Goal: Transaction & Acquisition: Obtain resource

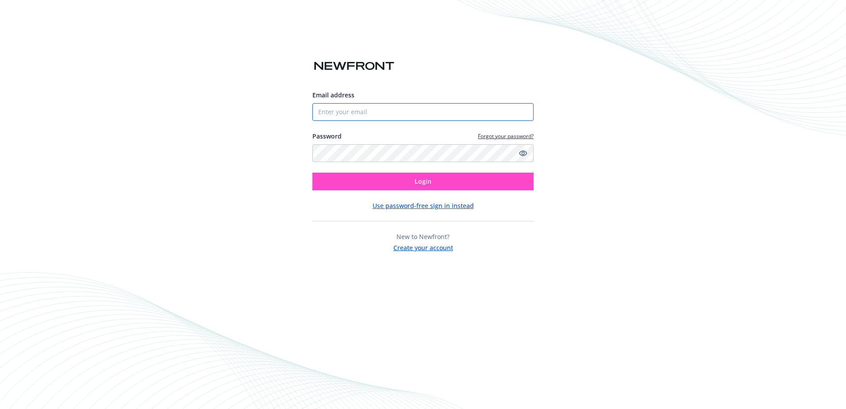
type input "[EMAIL_ADDRESS][DOMAIN_NAME]"
click at [420, 179] on span "Login" at bounding box center [422, 181] width 17 height 8
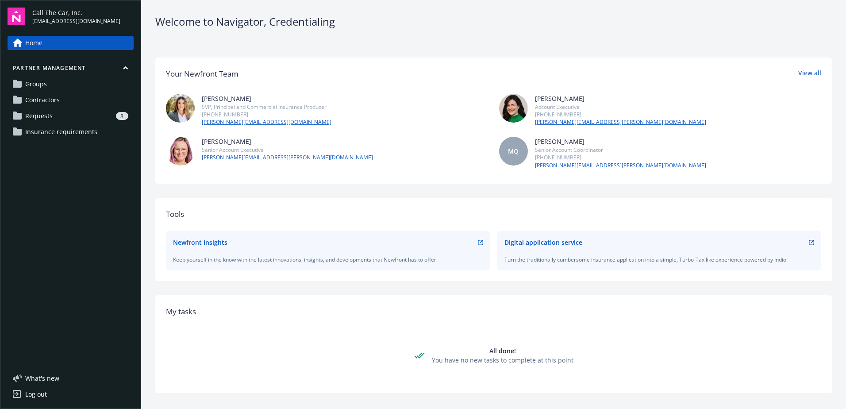
click at [53, 115] on link "Requests 8" at bounding box center [71, 116] width 126 height 14
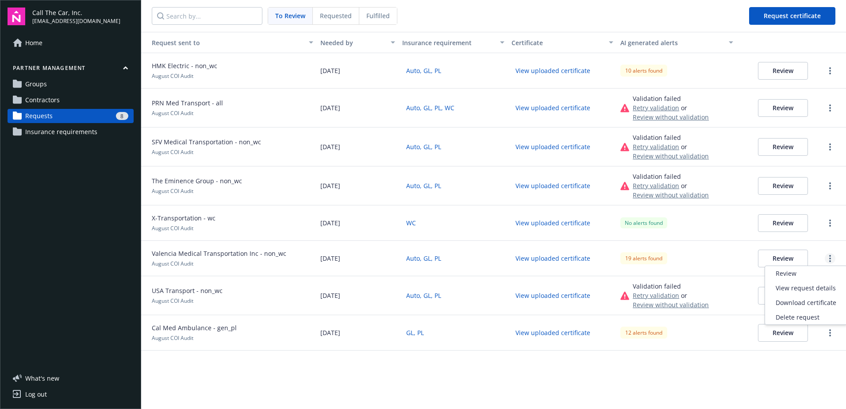
click at [828, 260] on link "more" at bounding box center [830, 258] width 11 height 11
drag, startPoint x: 473, startPoint y: 259, endPoint x: 480, endPoint y: 258, distance: 7.1
click at [473, 259] on div "Auto, GL, PL" at bounding box center [453, 258] width 109 height 35
click at [778, 261] on button "Review" at bounding box center [783, 258] width 50 height 18
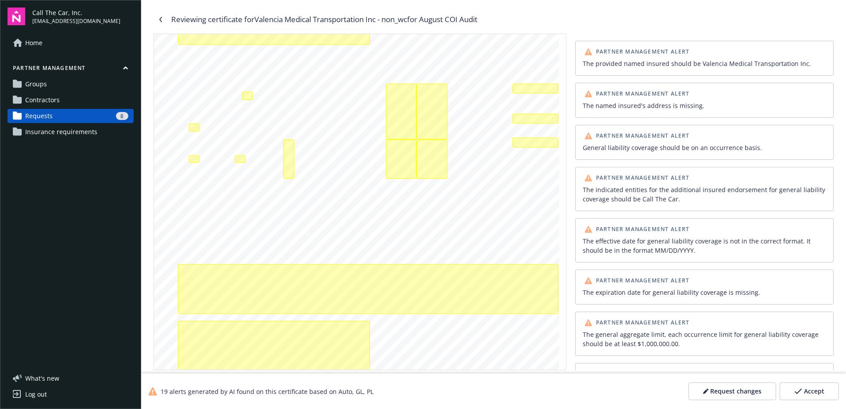
click at [56, 97] on span "Contractors" at bounding box center [42, 100] width 35 height 14
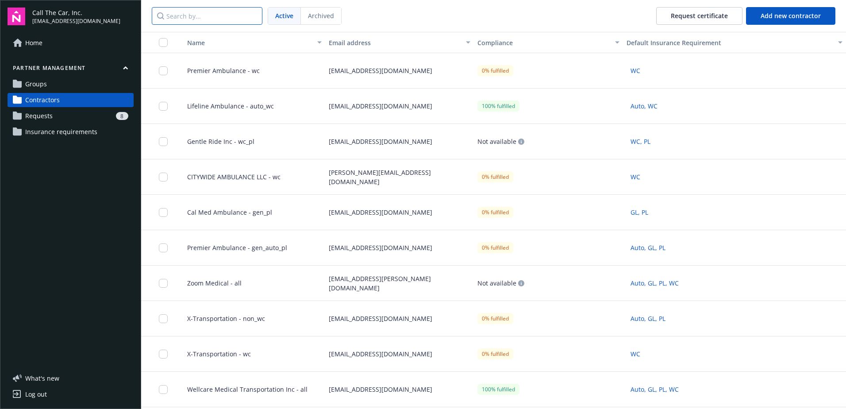
click at [210, 16] on input "Search by..." at bounding box center [207, 16] width 111 height 18
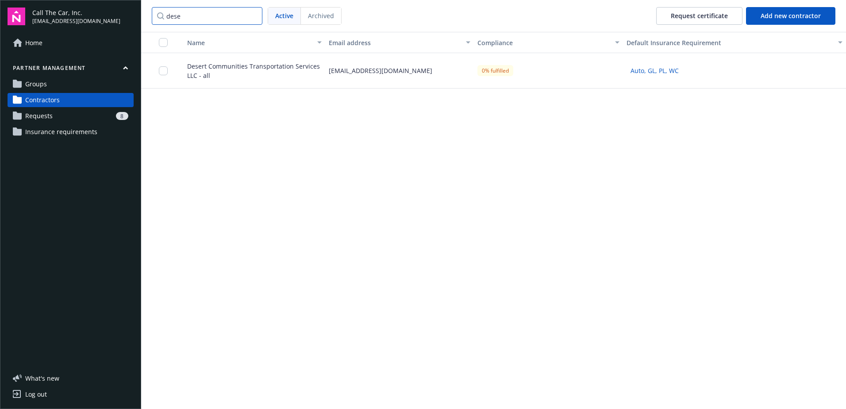
type input "dese"
click at [220, 69] on span "Desert Communities Transportation Services LLC - all" at bounding box center [251, 70] width 142 height 19
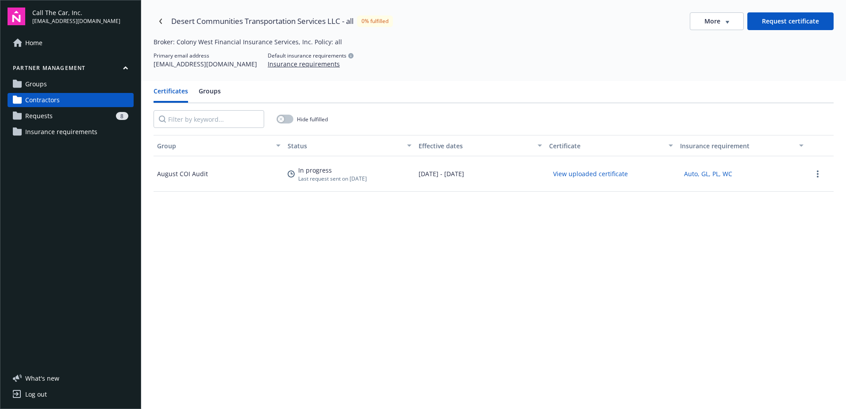
click at [605, 172] on button "View uploaded certificate" at bounding box center [590, 174] width 83 height 14
click at [188, 172] on div "August COI Audit" at bounding box center [182, 173] width 51 height 9
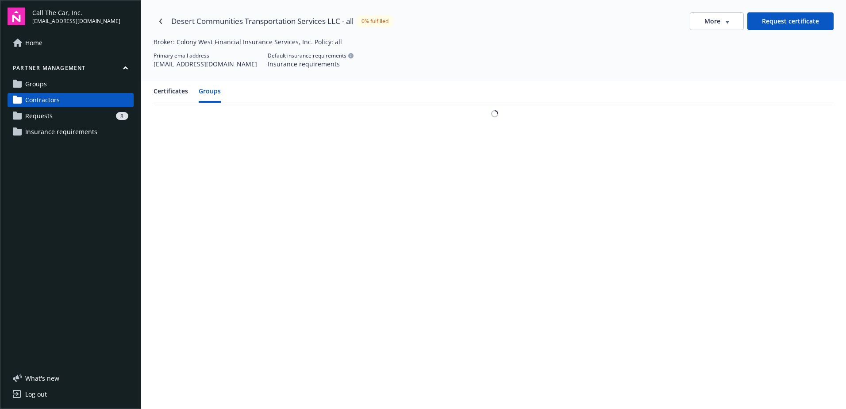
click at [207, 89] on button "Groups" at bounding box center [210, 94] width 22 height 16
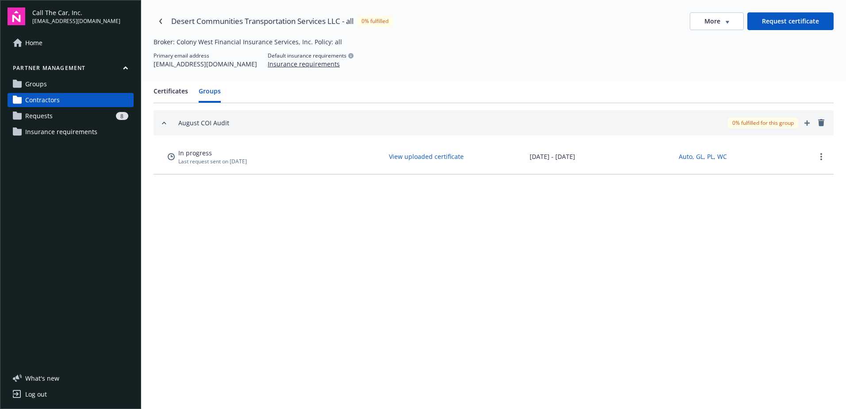
click at [209, 92] on button "Groups" at bounding box center [210, 94] width 22 height 16
click at [167, 88] on button "Certificates" at bounding box center [170, 94] width 35 height 16
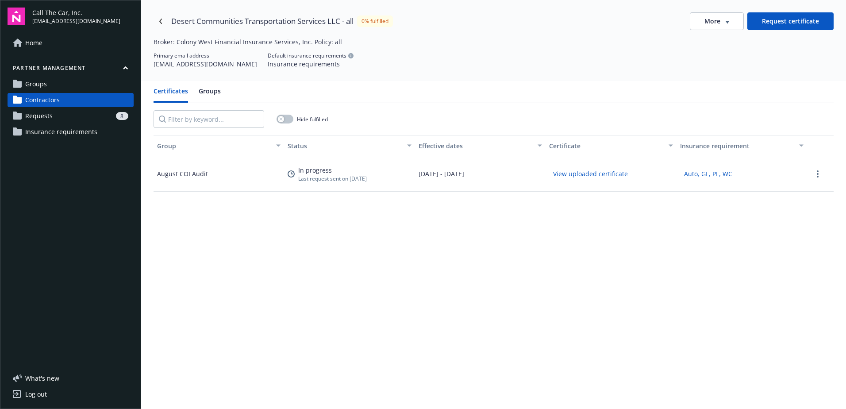
click at [48, 96] on span "Contractors" at bounding box center [42, 100] width 35 height 14
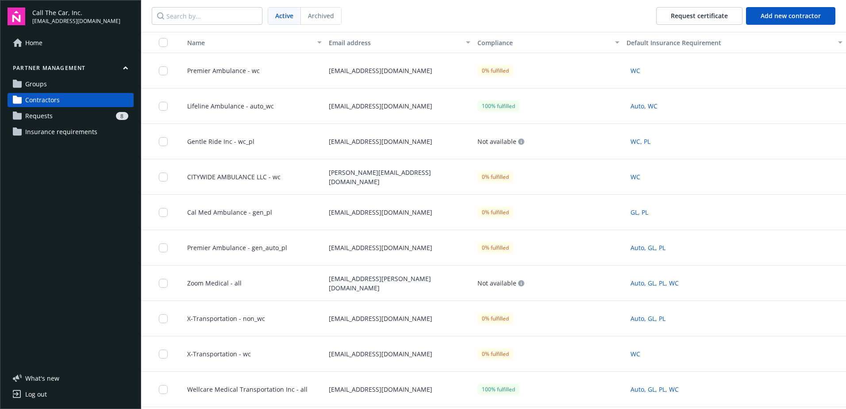
click at [42, 113] on span "Requests" at bounding box center [38, 116] width 27 height 14
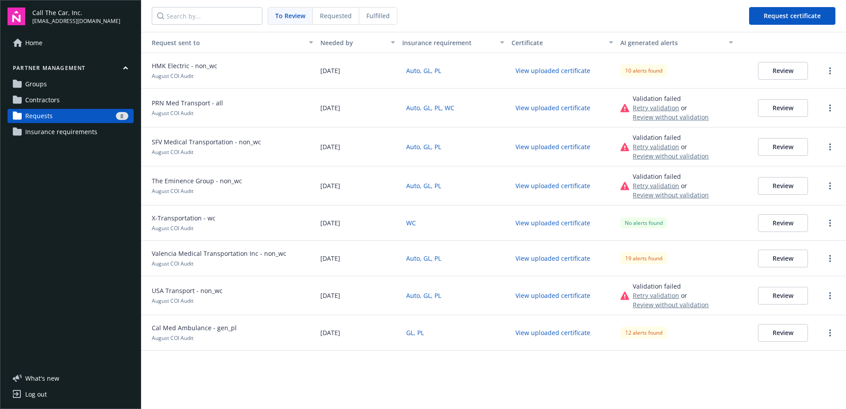
click at [339, 14] on span "Requested" at bounding box center [336, 15] width 32 height 9
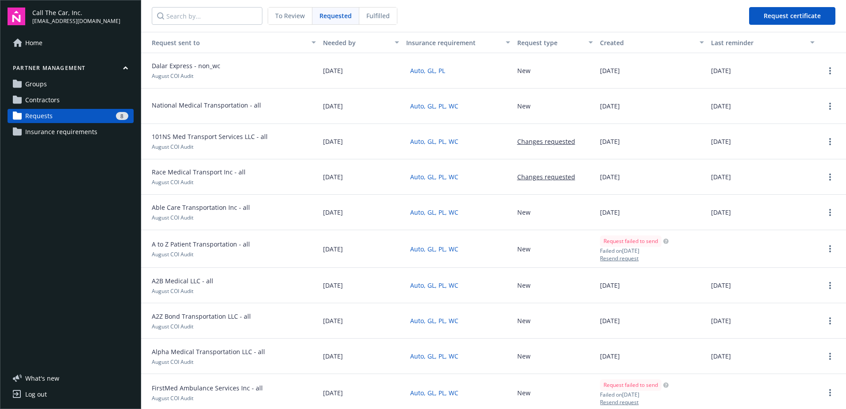
click at [374, 13] on span "Fulfilled" at bounding box center [377, 15] width 23 height 9
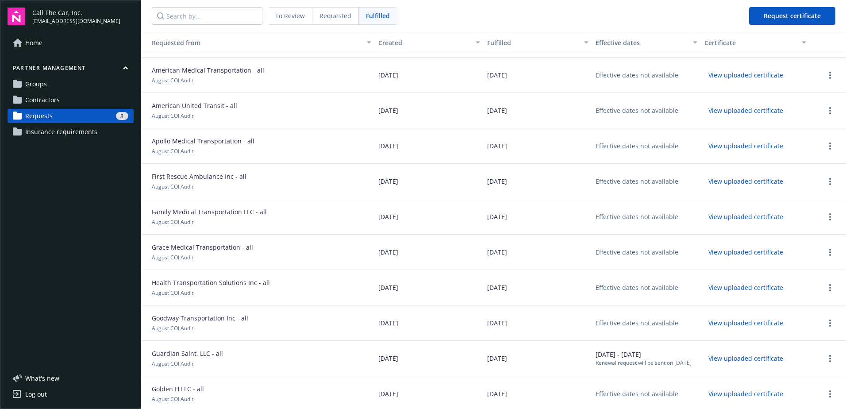
scroll to position [88, 0]
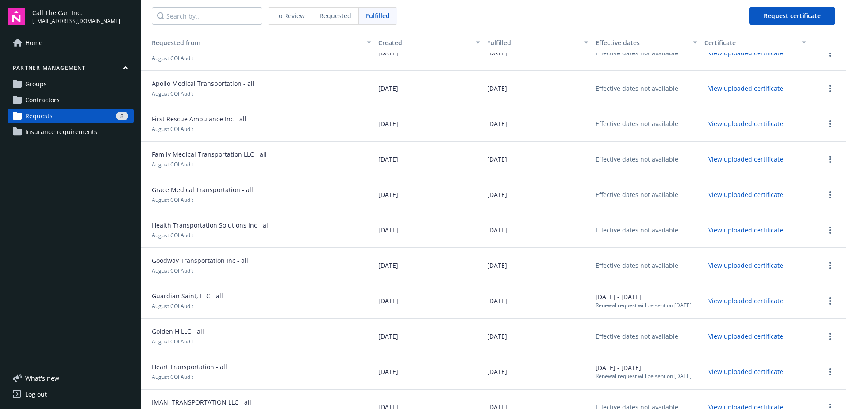
click at [618, 301] on div "Renewal request will be sent on [DATE]" at bounding box center [643, 305] width 96 height 8
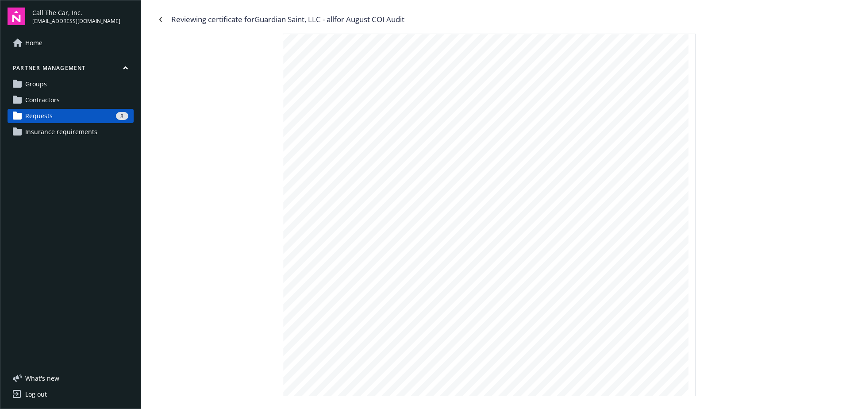
scroll to position [619, 0]
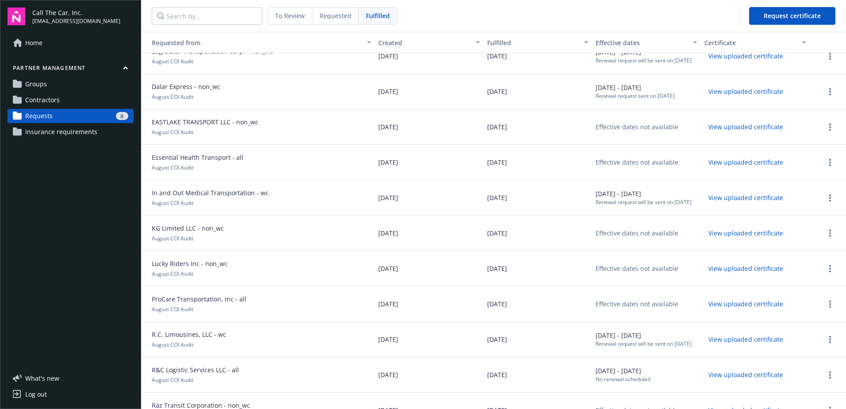
scroll to position [973, 0]
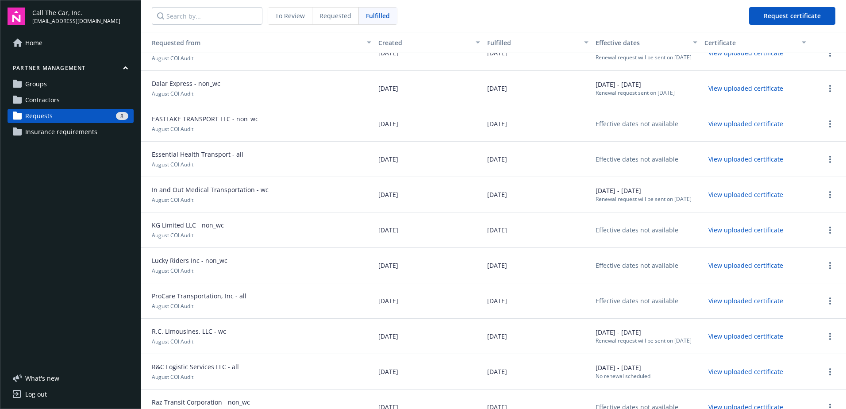
click at [49, 99] on span "Contractors" at bounding box center [42, 100] width 35 height 14
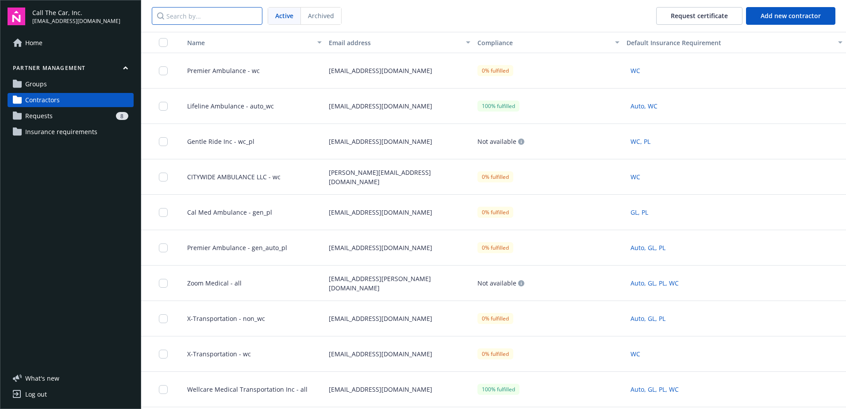
click at [221, 12] on input "Search by..." at bounding box center [207, 16] width 111 height 18
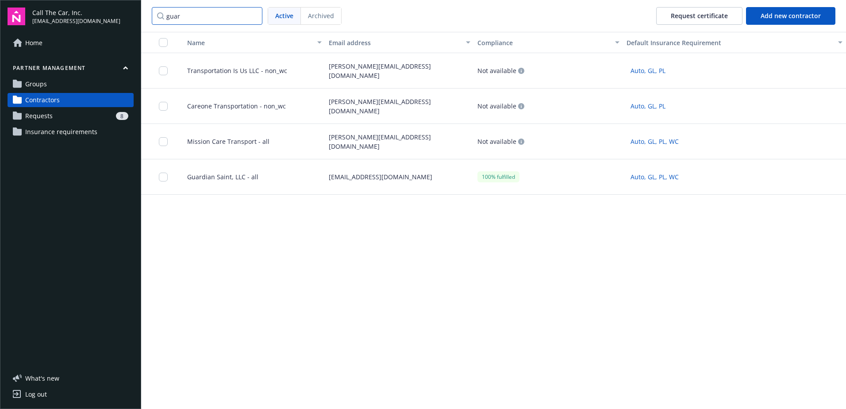
type input "guar"
click at [163, 175] on input "checkbox" at bounding box center [163, 177] width 9 height 9
click at [405, 175] on div "[EMAIL_ADDRESS][DOMAIN_NAME]" at bounding box center [399, 176] width 149 height 35
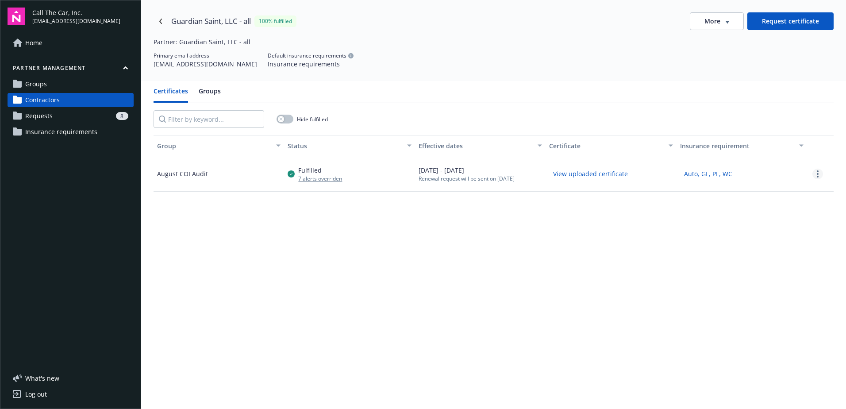
click at [817, 171] on icon "more" at bounding box center [818, 173] width 2 height 7
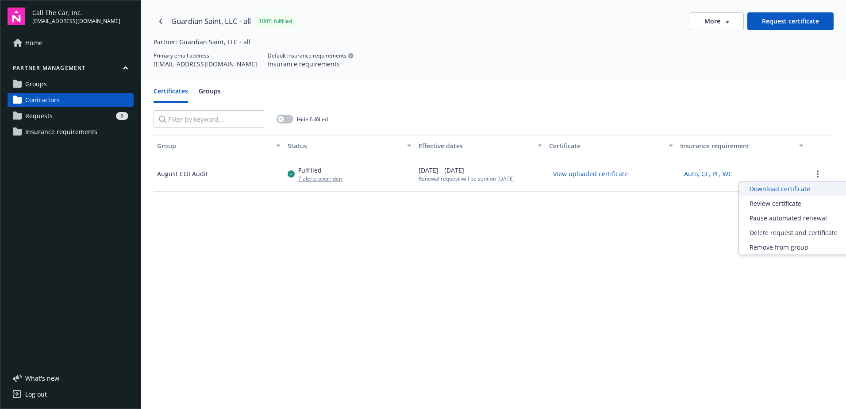
click at [768, 187] on div "Download certificate" at bounding box center [793, 188] width 109 height 15
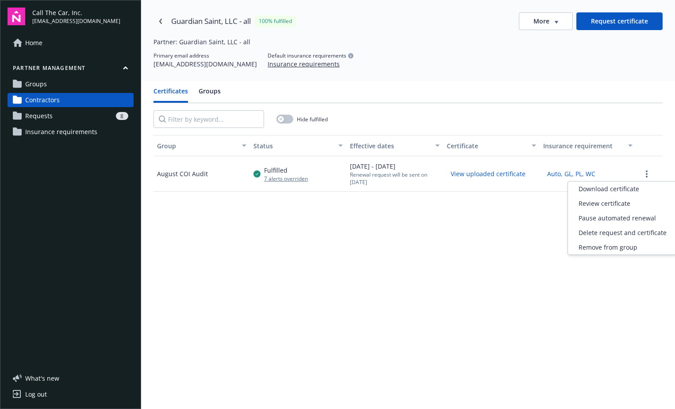
click at [645, 54] on div "Primary email address [EMAIL_ADDRESS][DOMAIN_NAME] Default insurance requiremen…" at bounding box center [407, 60] width 509 height 17
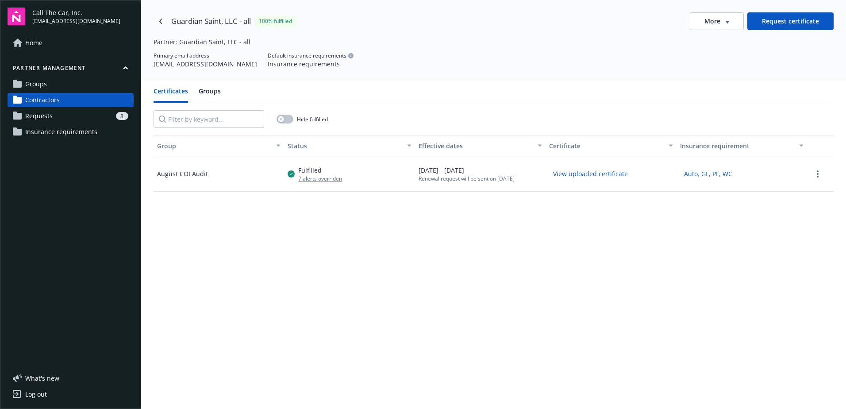
click at [63, 114] on div "8" at bounding box center [92, 116] width 72 height 8
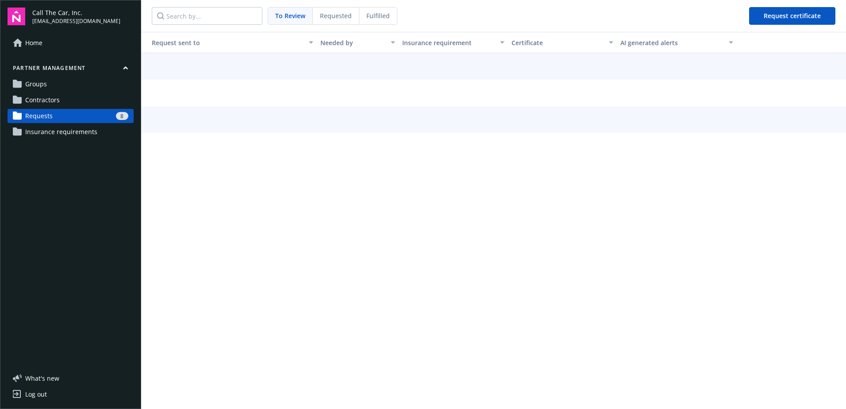
drag, startPoint x: 372, startPoint y: 14, endPoint x: 373, endPoint y: 27, distance: 13.4
click at [372, 14] on span "Fulfilled" at bounding box center [377, 15] width 23 height 9
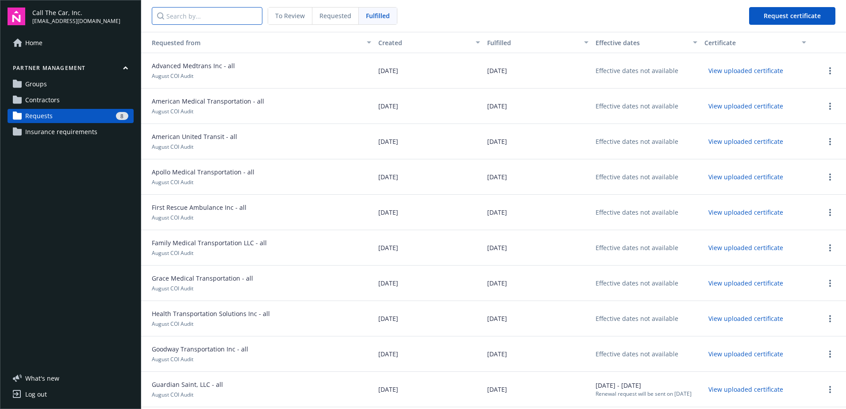
click at [193, 17] on input "Search by..." at bounding box center [207, 16] width 111 height 18
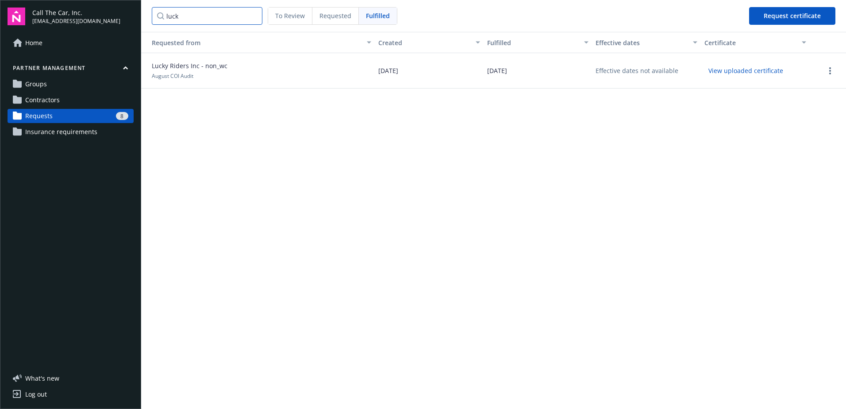
type input "luck"
click at [755, 70] on button "View uploaded certificate" at bounding box center [745, 71] width 83 height 14
drag, startPoint x: 196, startPoint y: 22, endPoint x: 199, endPoint y: 17, distance: 5.7
click at [195, 21] on input "luck" at bounding box center [207, 16] width 111 height 18
click at [252, 14] on input "luck" at bounding box center [207, 16] width 111 height 18
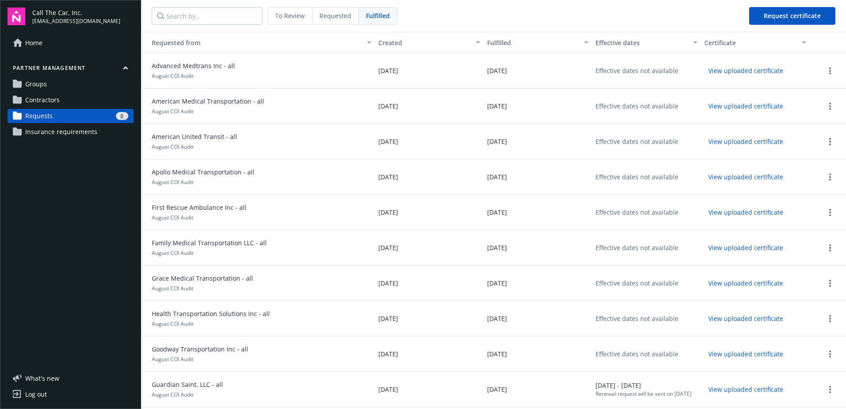
click at [41, 112] on span "Requests" at bounding box center [38, 116] width 27 height 14
